Goal: Information Seeking & Learning: Compare options

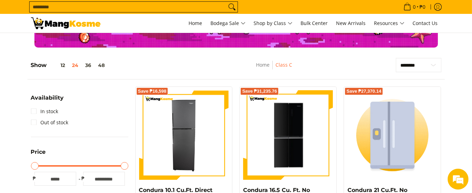
scroll to position [35, 0]
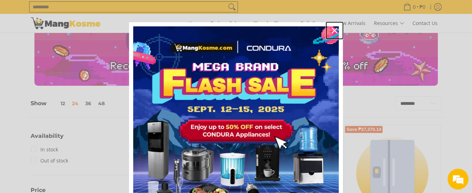
click at [332, 29] on icon "close icon" at bounding box center [335, 31] width 6 height 6
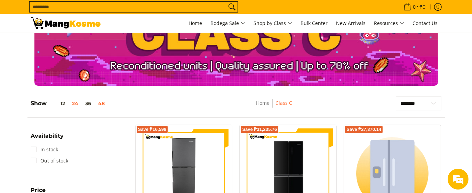
click at [100, 104] on button "48" at bounding box center [102, 104] width 14 height 6
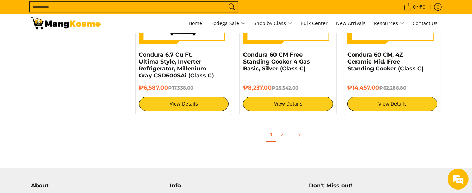
scroll to position [2843, 0]
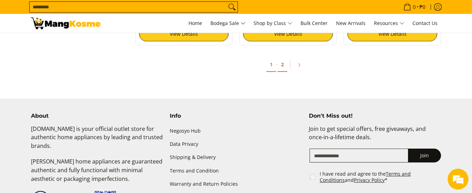
click at [280, 62] on link "2" at bounding box center [282, 65] width 10 height 14
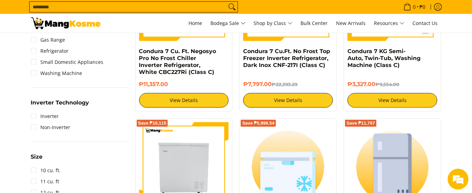
scroll to position [313, 0]
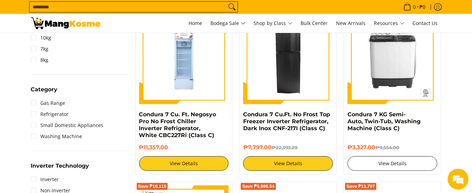
click at [396, 161] on link "View Details" at bounding box center [392, 163] width 90 height 15
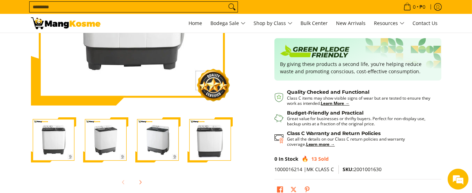
scroll to position [174, 0]
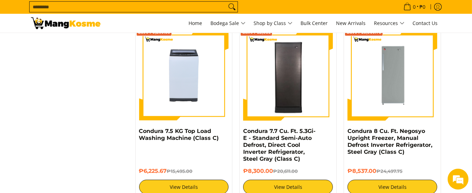
scroll to position [1008, 0]
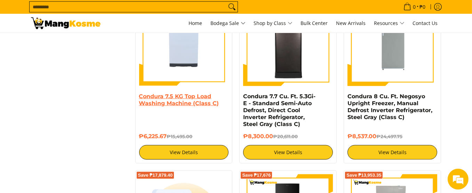
click at [174, 100] on link "Condura 7.5 KG Top Load Washing Machine (Class C)" at bounding box center [179, 100] width 80 height 14
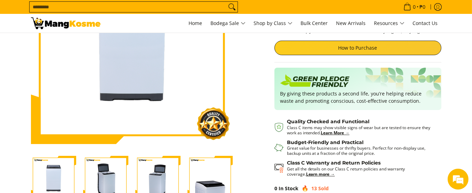
scroll to position [139, 0]
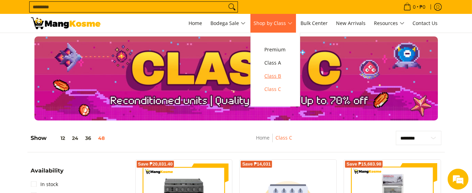
click at [272, 73] on span "Class B" at bounding box center [274, 76] width 21 height 9
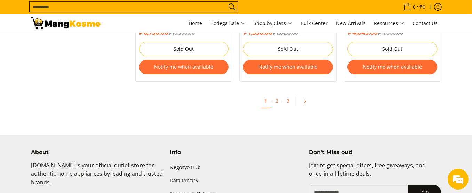
scroll to position [2989, 0]
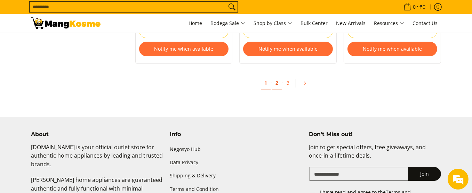
click at [276, 90] on link "2" at bounding box center [277, 83] width 10 height 14
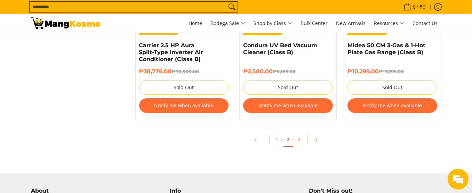
scroll to position [3024, 0]
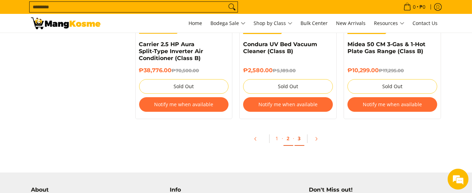
click at [298, 133] on link "3" at bounding box center [299, 139] width 10 height 14
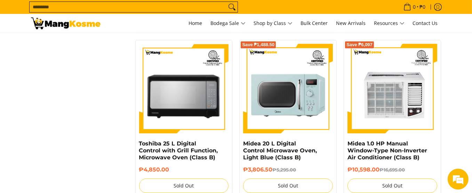
scroll to position [2468, 0]
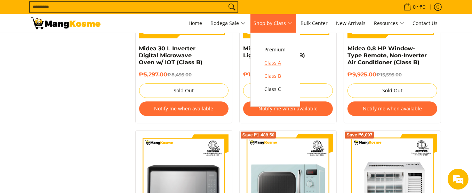
click at [268, 62] on link "Class A" at bounding box center [275, 62] width 28 height 13
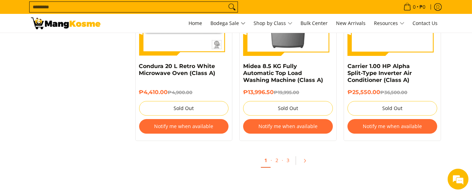
scroll to position [2850, 0]
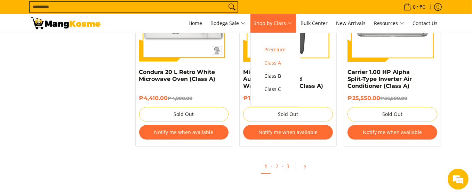
click at [267, 51] on link "Premium" at bounding box center [275, 49] width 28 height 13
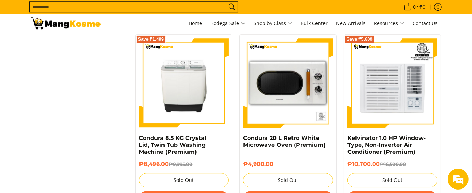
scroll to position [2502, 0]
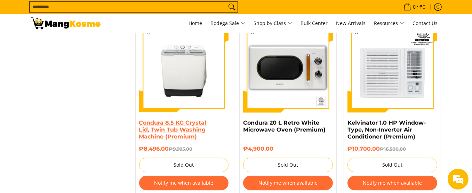
click at [183, 138] on link "Condura 8.5 KG Crystal Lid, Twin Tub Washing Machine (Premium)" at bounding box center [172, 130] width 67 height 21
